Goal: Task Accomplishment & Management: Use online tool/utility

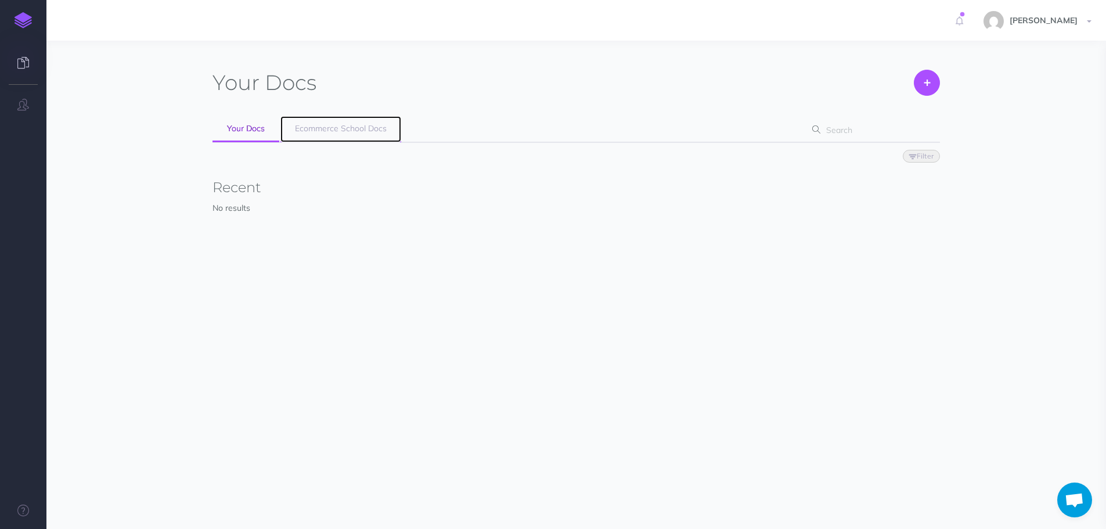
click at [338, 126] on span "Ecommerce School Docs" at bounding box center [341, 128] width 92 height 10
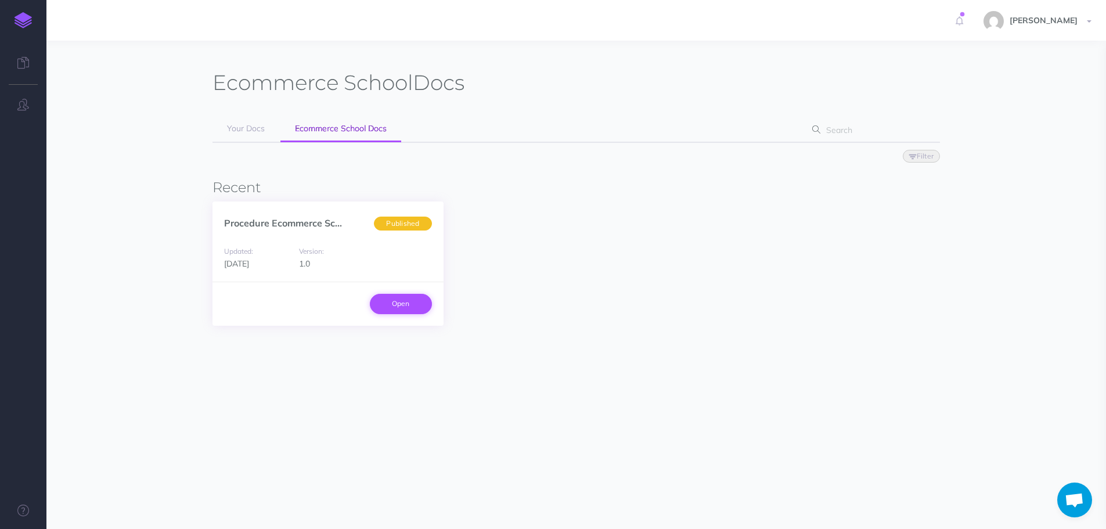
click at [378, 305] on link "Open" at bounding box center [401, 304] width 62 height 20
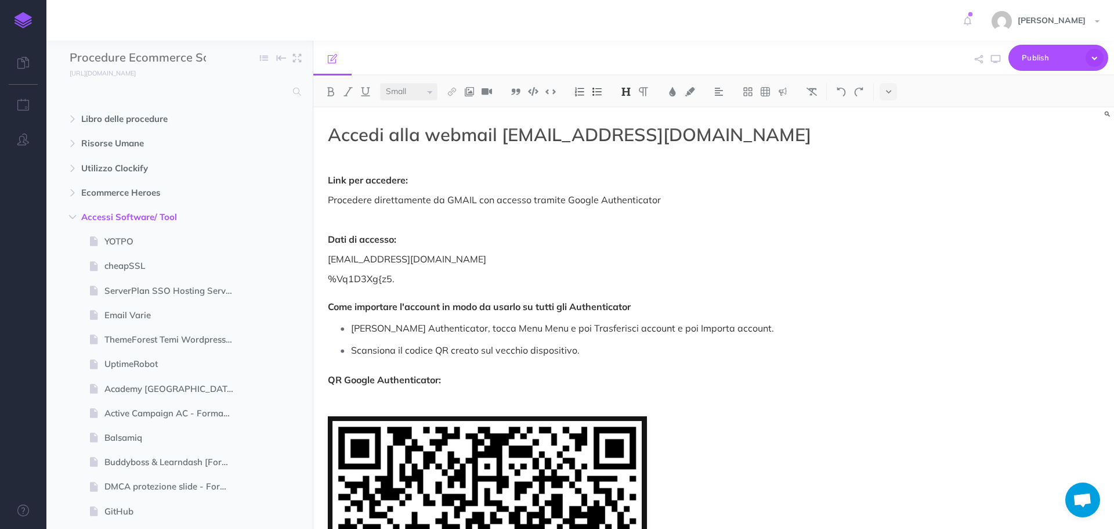
select select "null"
drag, startPoint x: 388, startPoint y: 279, endPoint x: 327, endPoint y: 277, distance: 61.0
click at [327, 277] on div "Accedi alla webmail [EMAIL_ADDRESS][DOMAIN_NAME] Link per accedere: Procedere d…" at bounding box center [593, 514] width 561 height 814
copy p "%Vq1D3Xg{z5."
